Goal: Task Accomplishment & Management: Use online tool/utility

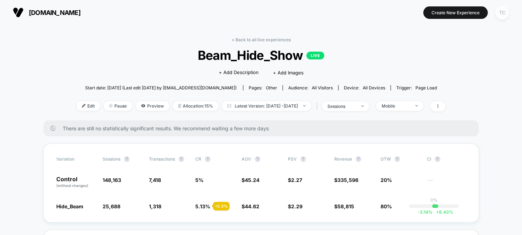
click at [503, 11] on div "TC" at bounding box center [502, 13] width 14 height 14
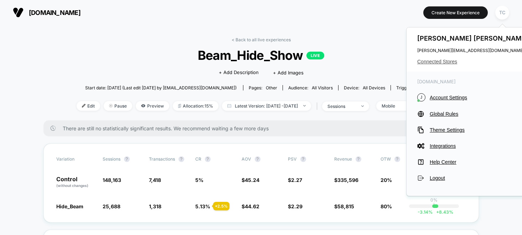
click at [435, 60] on span "Connected Stores" at bounding box center [473, 62] width 113 height 6
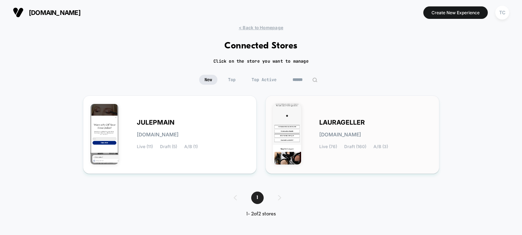
click at [337, 132] on span "[DOMAIN_NAME]" at bounding box center [340, 134] width 42 height 5
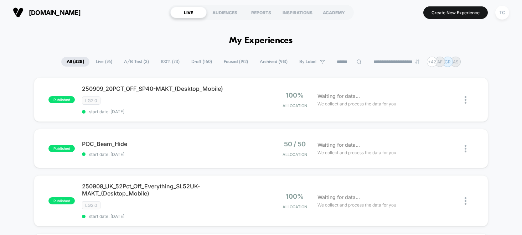
click at [134, 64] on span "A/B Test ( 3 )" at bounding box center [137, 62] width 36 height 10
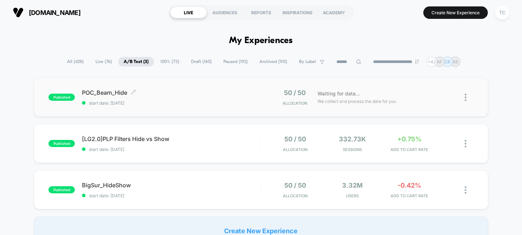
click at [179, 92] on span "POC_Beam_Hide Click to edit experience details" at bounding box center [171, 92] width 179 height 7
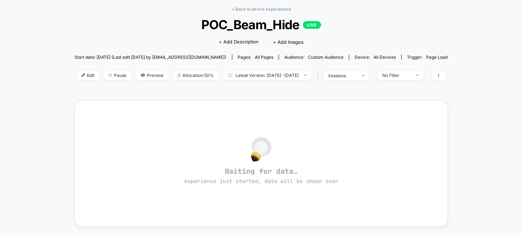
scroll to position [39, 0]
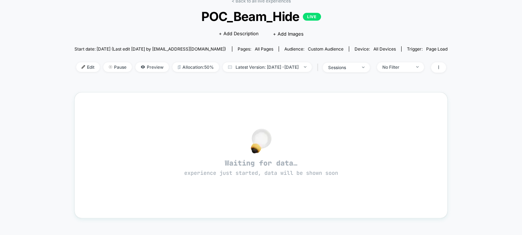
click at [347, 74] on div "< Back to all live experiences POC_Beam_Hide LIVE Click to edit experience deta…" at bounding box center [260, 39] width 373 height 83
click at [354, 68] on div "sessions" at bounding box center [342, 67] width 28 height 5
